Goal: Navigation & Orientation: Go to known website

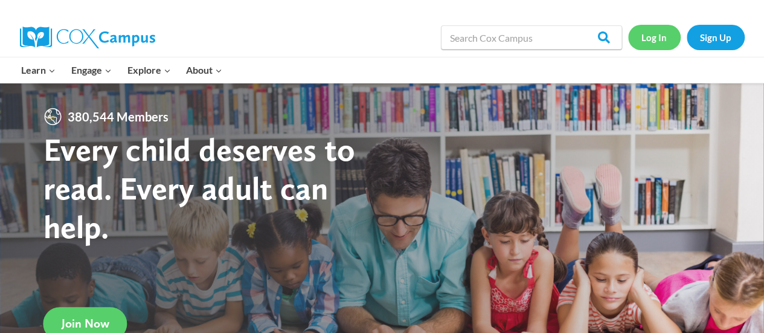
click at [643, 43] on link "Log In" at bounding box center [654, 37] width 53 height 25
click at [651, 48] on link "Log In" at bounding box center [654, 37] width 53 height 25
click at [649, 38] on link "Log In" at bounding box center [654, 37] width 53 height 25
